Goal: Task Accomplishment & Management: Use online tool/utility

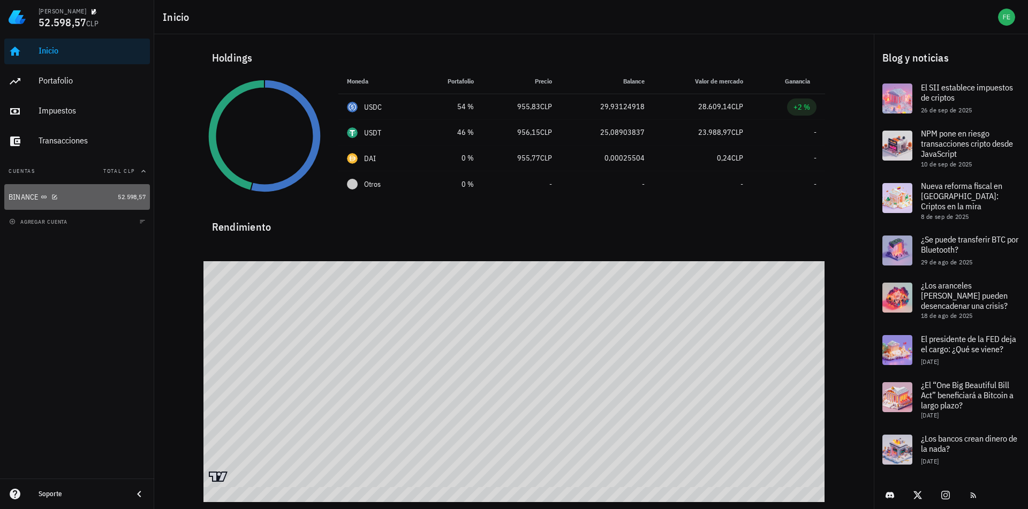
click at [94, 195] on div "BINANCE" at bounding box center [61, 197] width 105 height 10
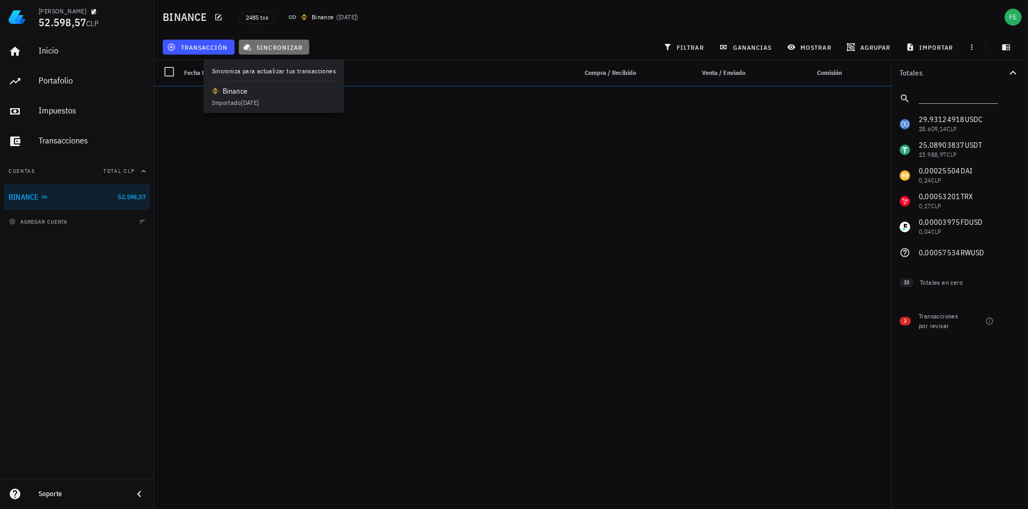
click at [252, 48] on span "sincronizar" at bounding box center [273, 47] width 57 height 9
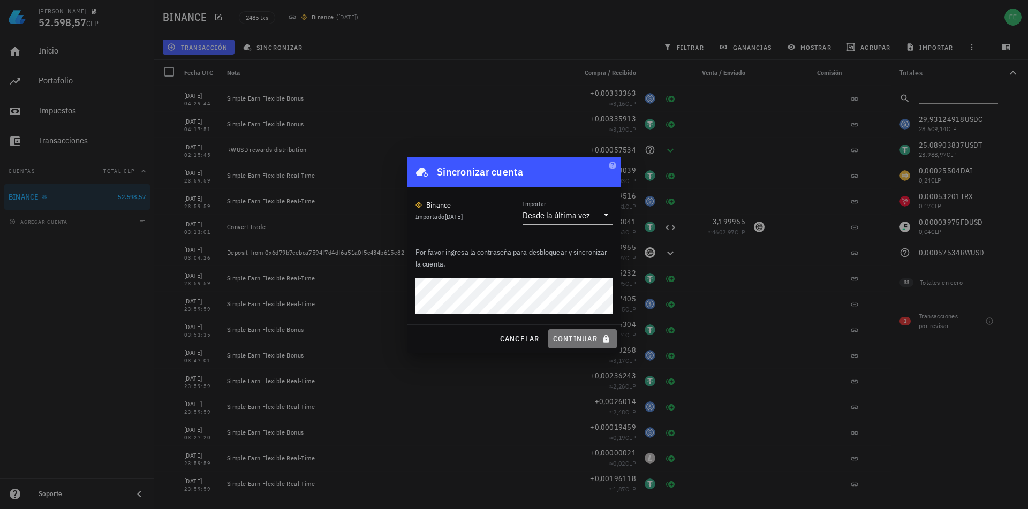
click at [573, 332] on button "continuar" at bounding box center [582, 338] width 69 height 19
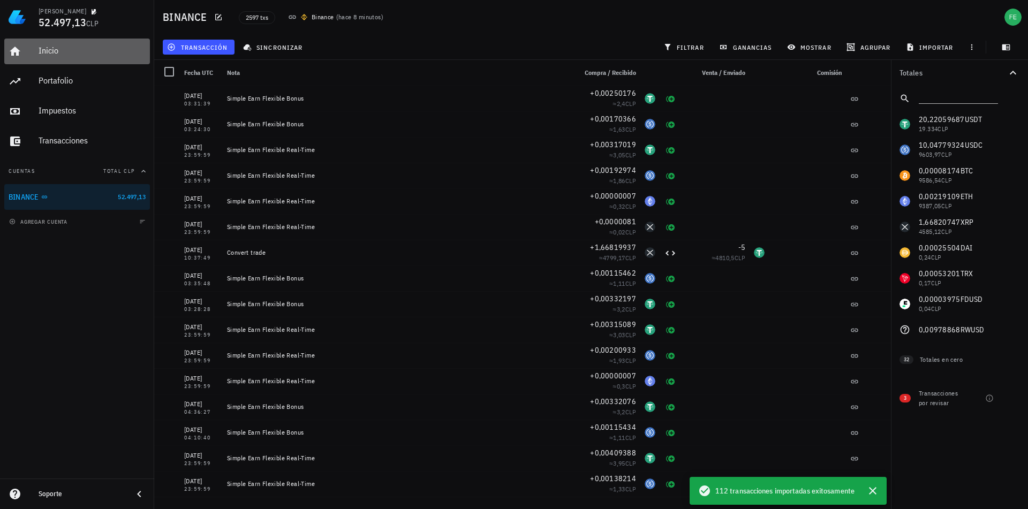
click at [47, 52] on div "Inicio" at bounding box center [92, 50] width 107 height 10
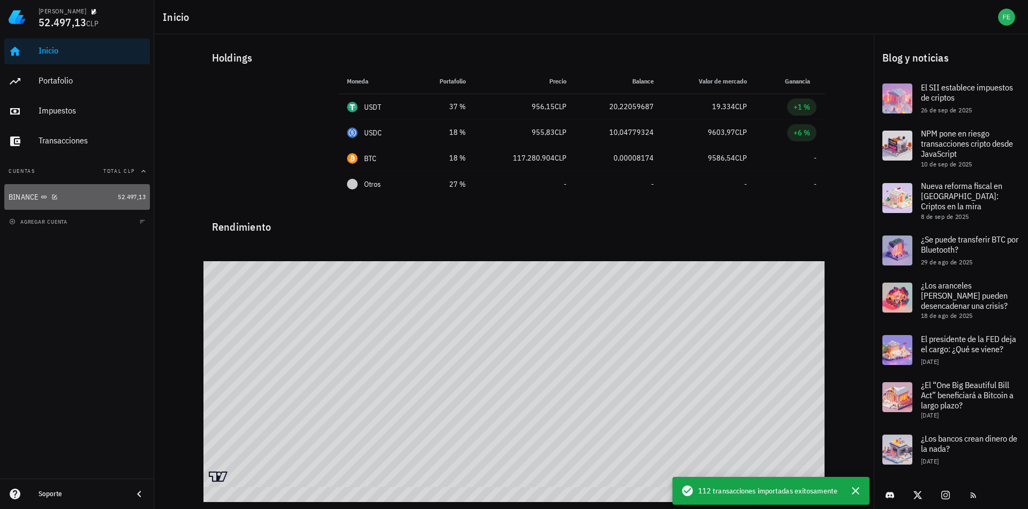
click at [106, 206] on div "BINANCE" at bounding box center [61, 197] width 105 height 23
